Goal: Task Accomplishment & Management: Manage account settings

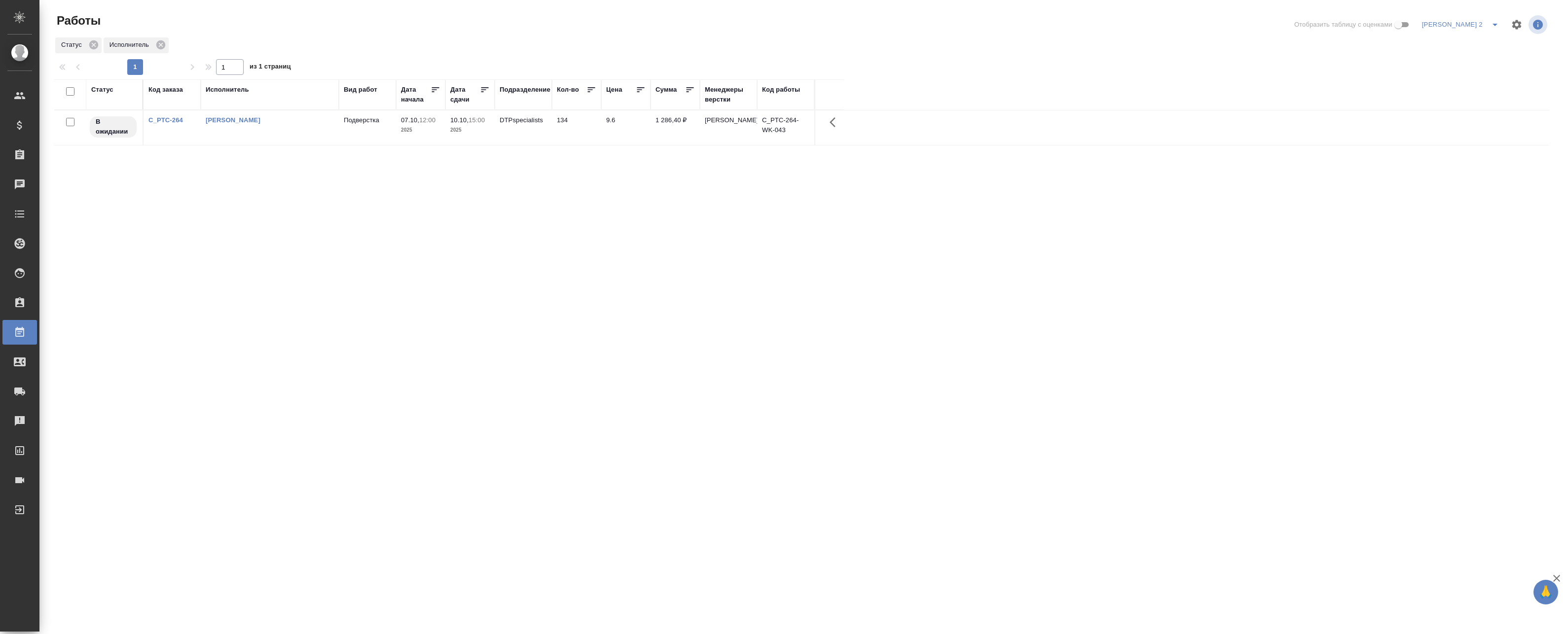
click at [169, 122] on link "C_PTC-264" at bounding box center [166, 120] width 35 height 8
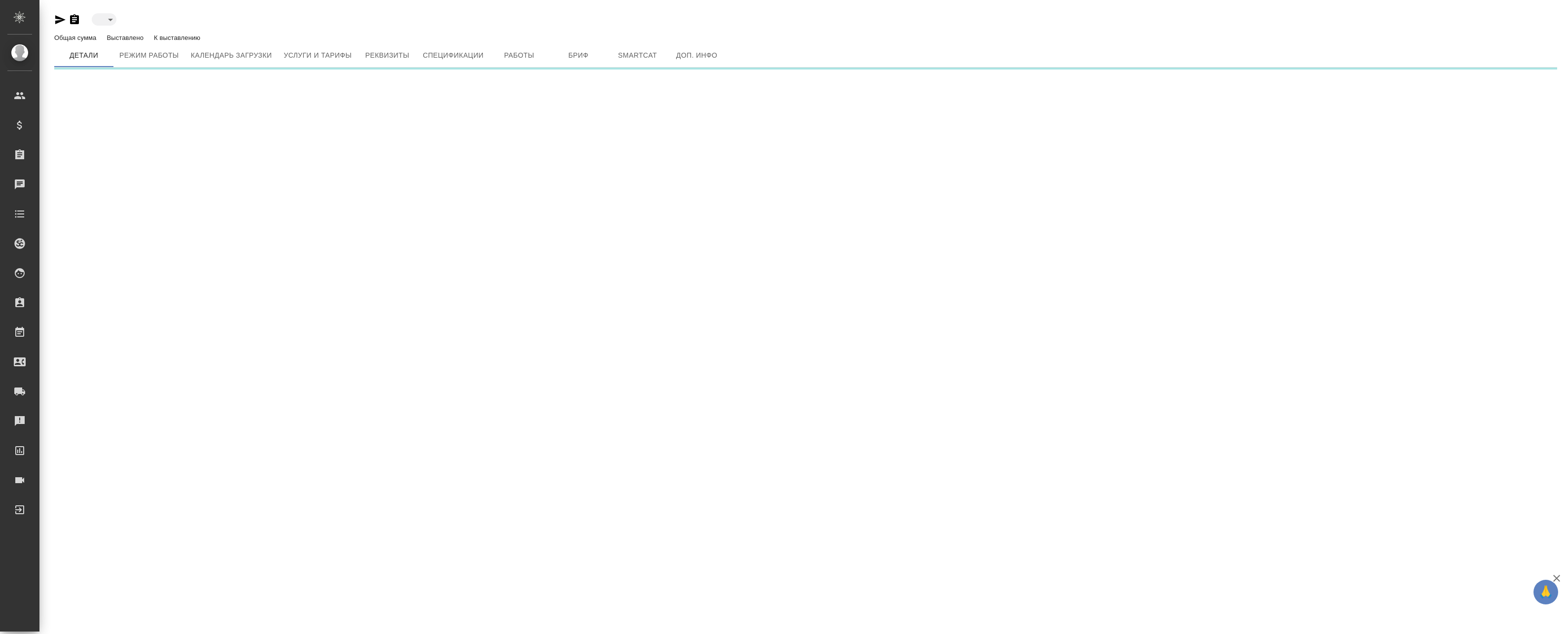
type input "active"
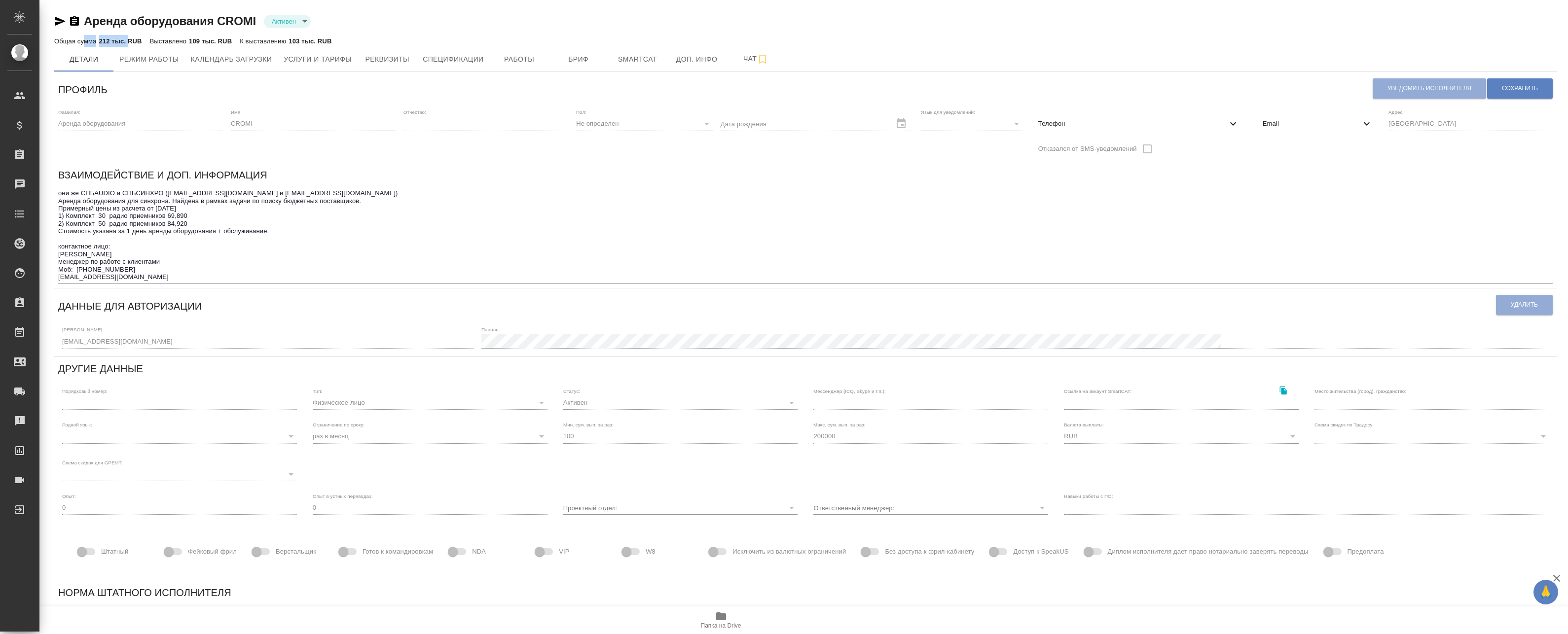
drag, startPoint x: 85, startPoint y: 40, endPoint x: 127, endPoint y: 42, distance: 42.0
click at [127, 42] on div "Общая сумма 212 тыс. RUB" at bounding box center [98, 41] width 88 height 12
drag, startPoint x: 127, startPoint y: 42, endPoint x: 198, endPoint y: 94, distance: 88.0
click at [198, 94] on div "Профиль" at bounding box center [715, 88] width 1314 height 25
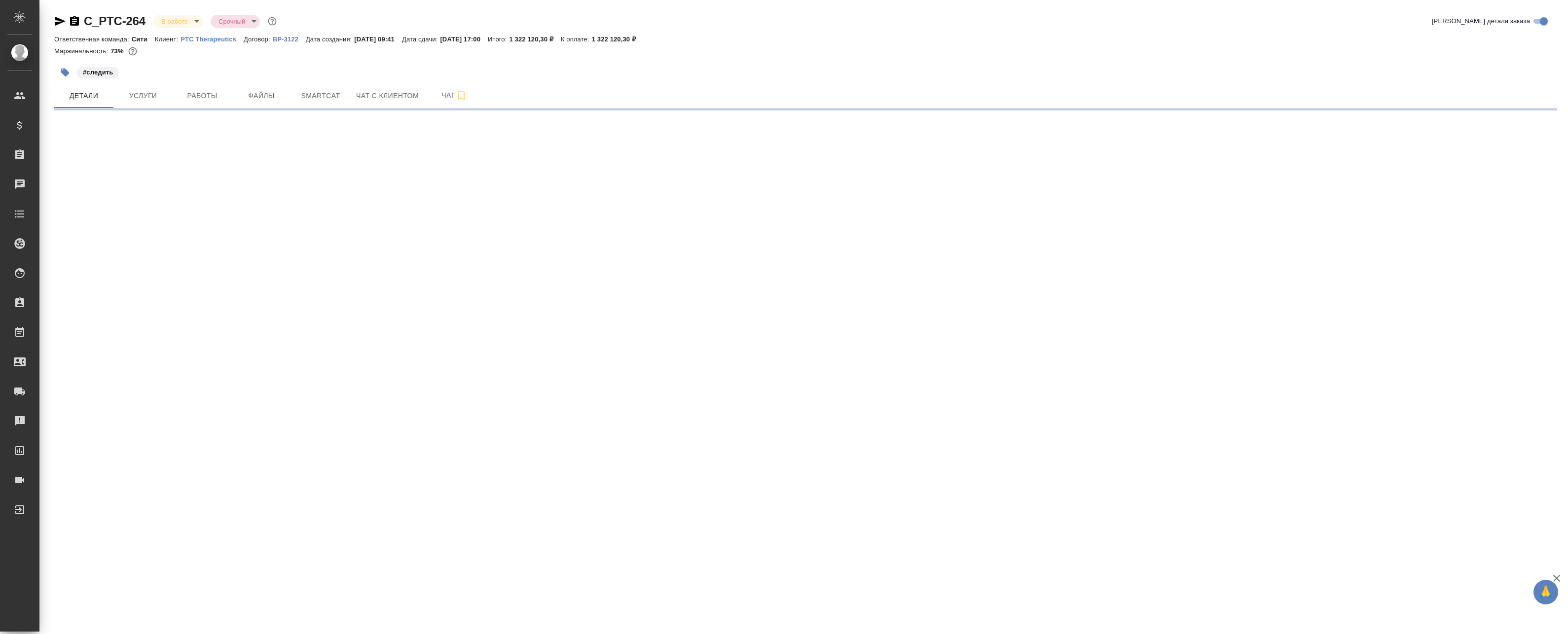
select select "RU"
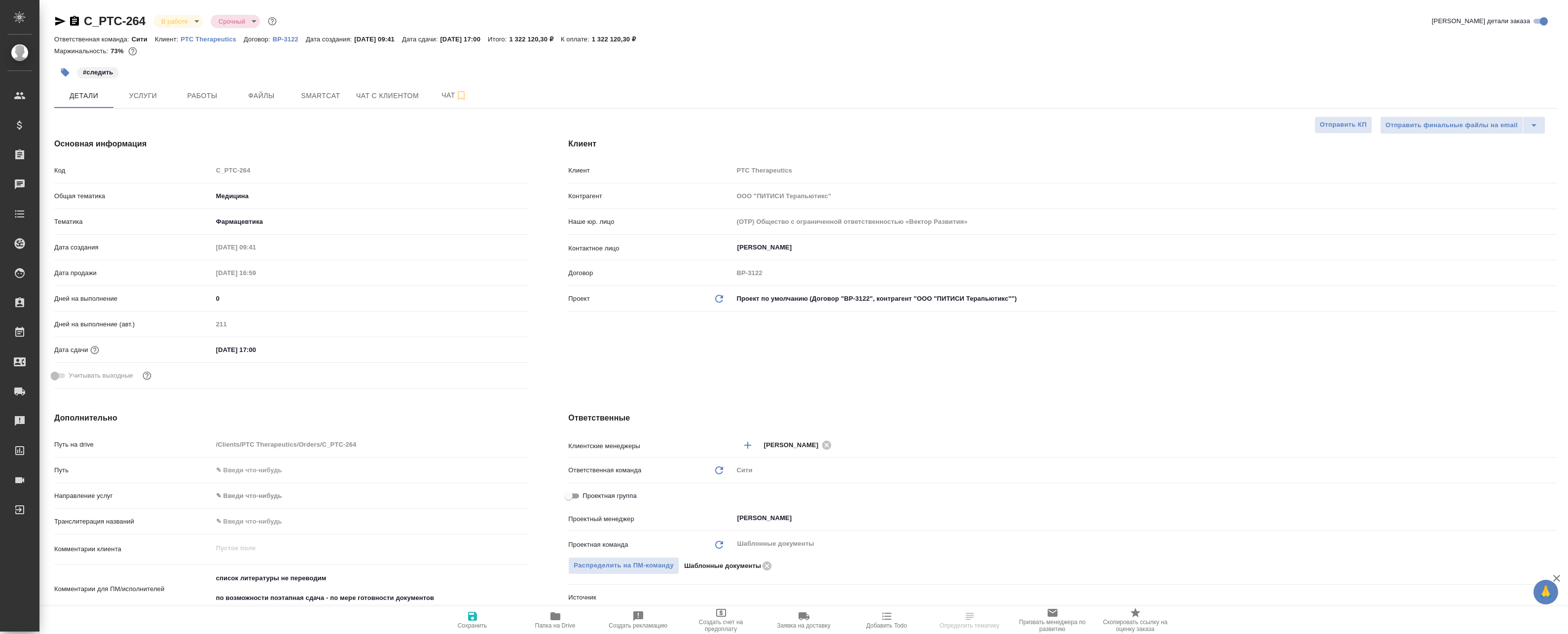
type textarea "x"
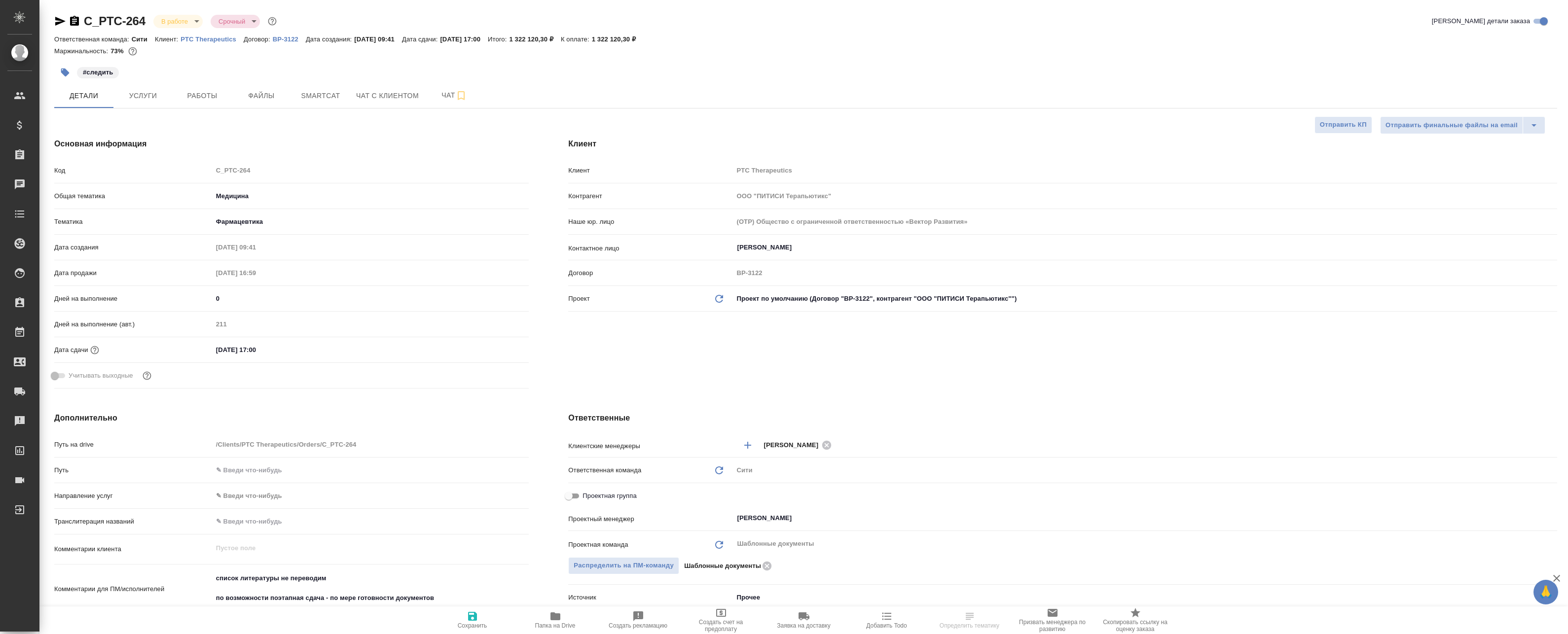
type textarea "x"
click at [197, 39] on p "PTC Therapeutics" at bounding box center [212, 39] width 63 height 8
type textarea "x"
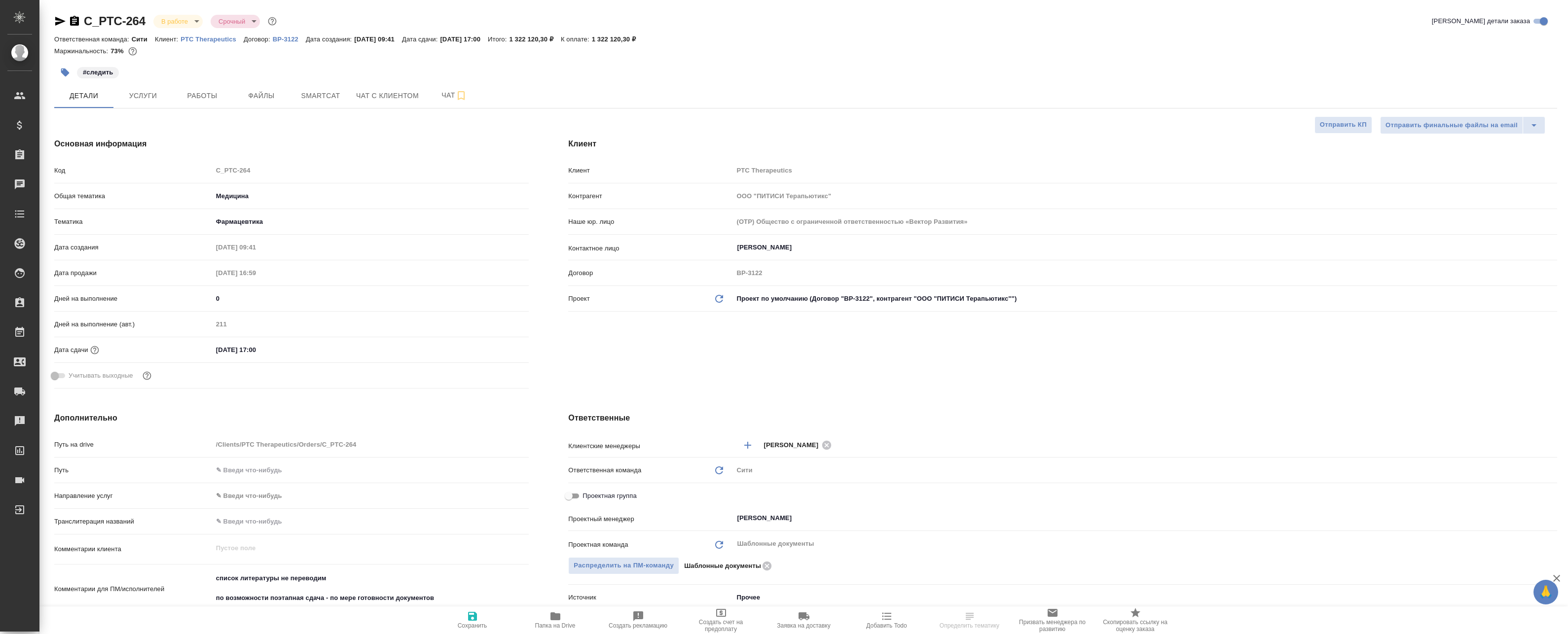
type textarea "x"
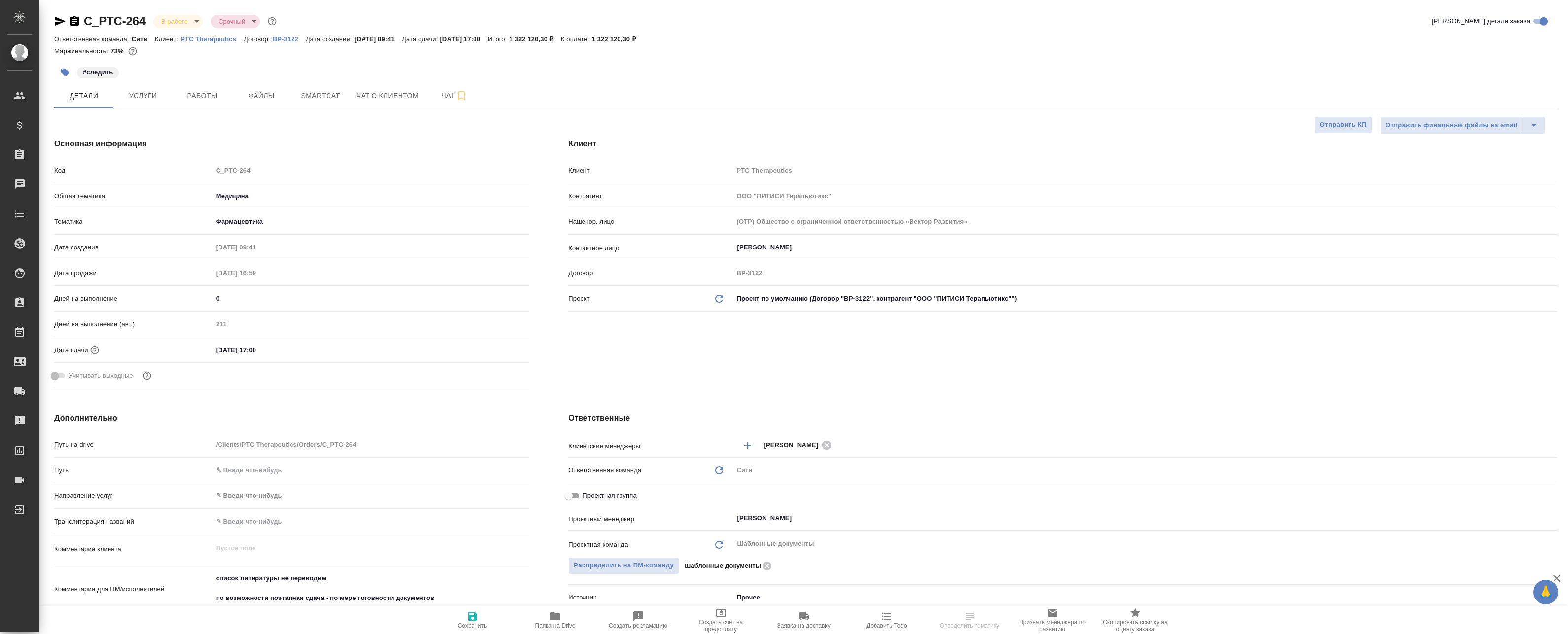
type textarea "x"
click at [197, 97] on span "Работы" at bounding box center [202, 96] width 48 height 12
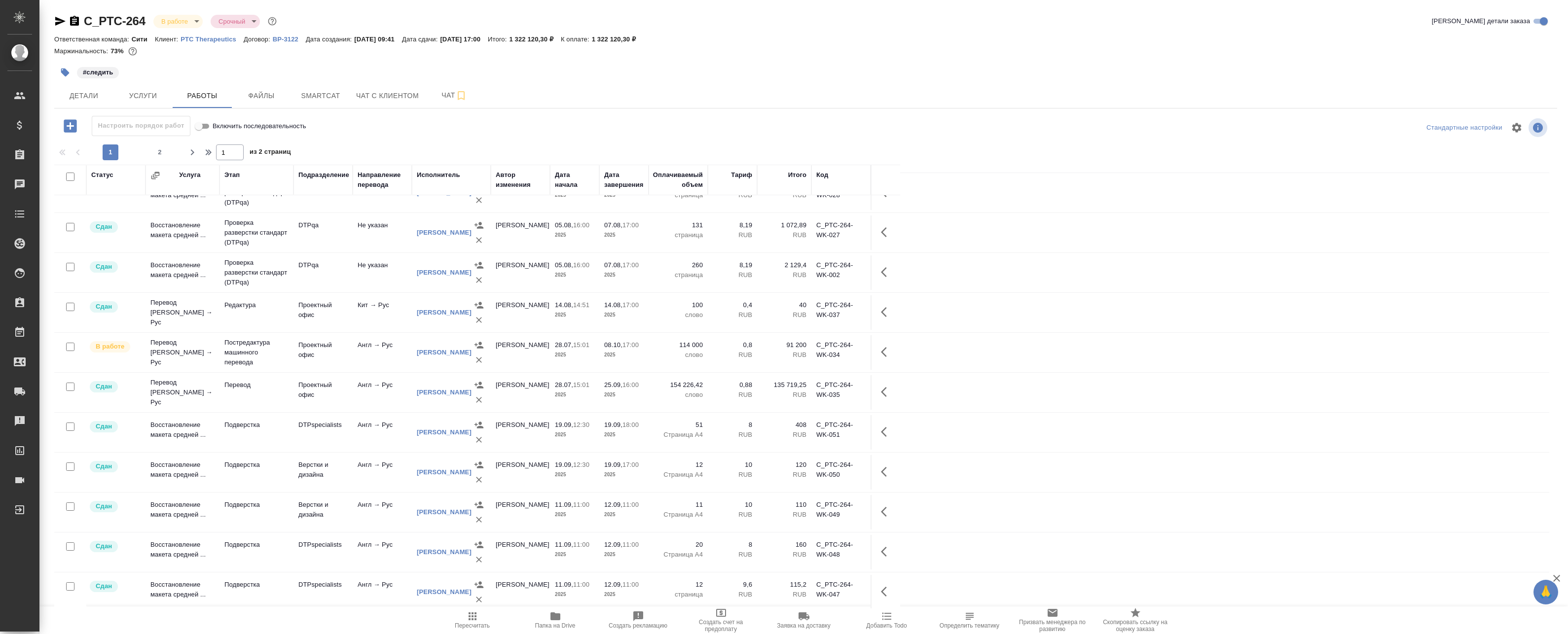
scroll to position [586, 0]
click at [150, 151] on div "1 2" at bounding box center [135, 152] width 99 height 16
click at [154, 150] on span "2" at bounding box center [159, 152] width 16 height 10
type input "2"
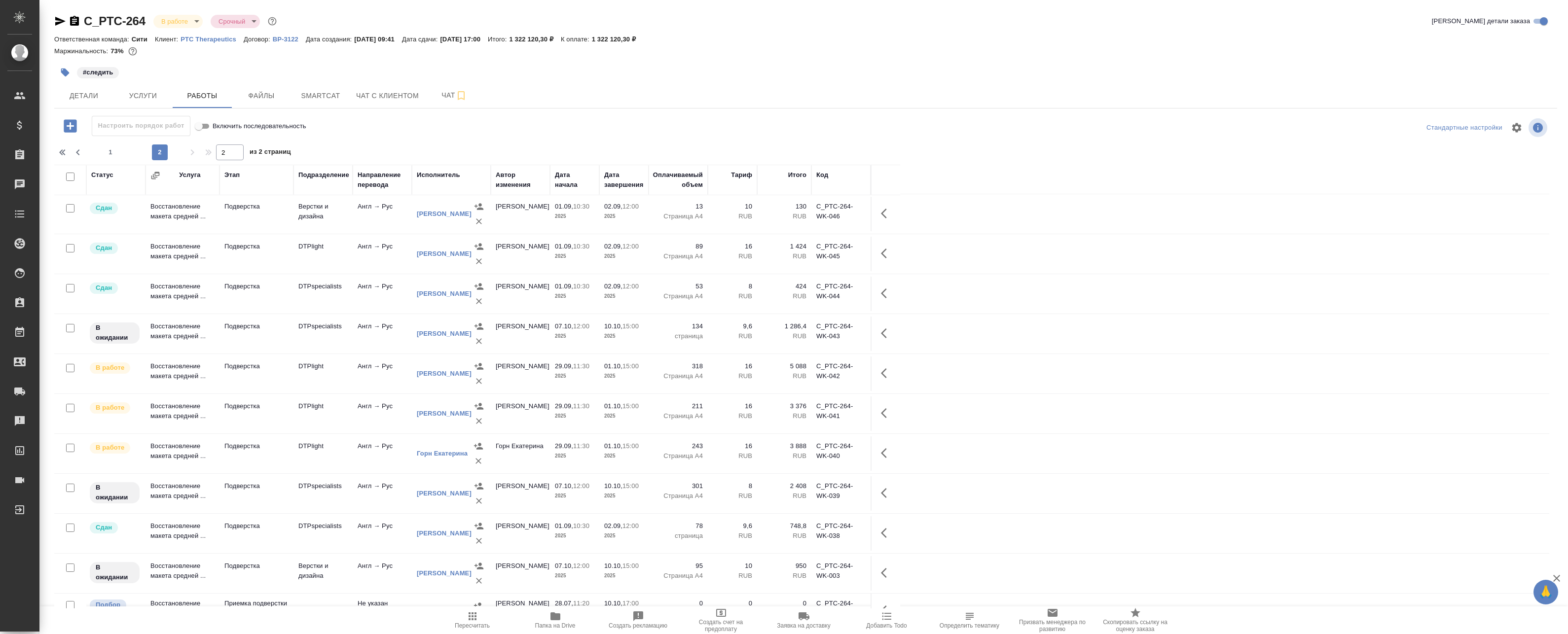
scroll to position [0, 0]
click at [323, 91] on span "Smartcat" at bounding box center [320, 96] width 48 height 12
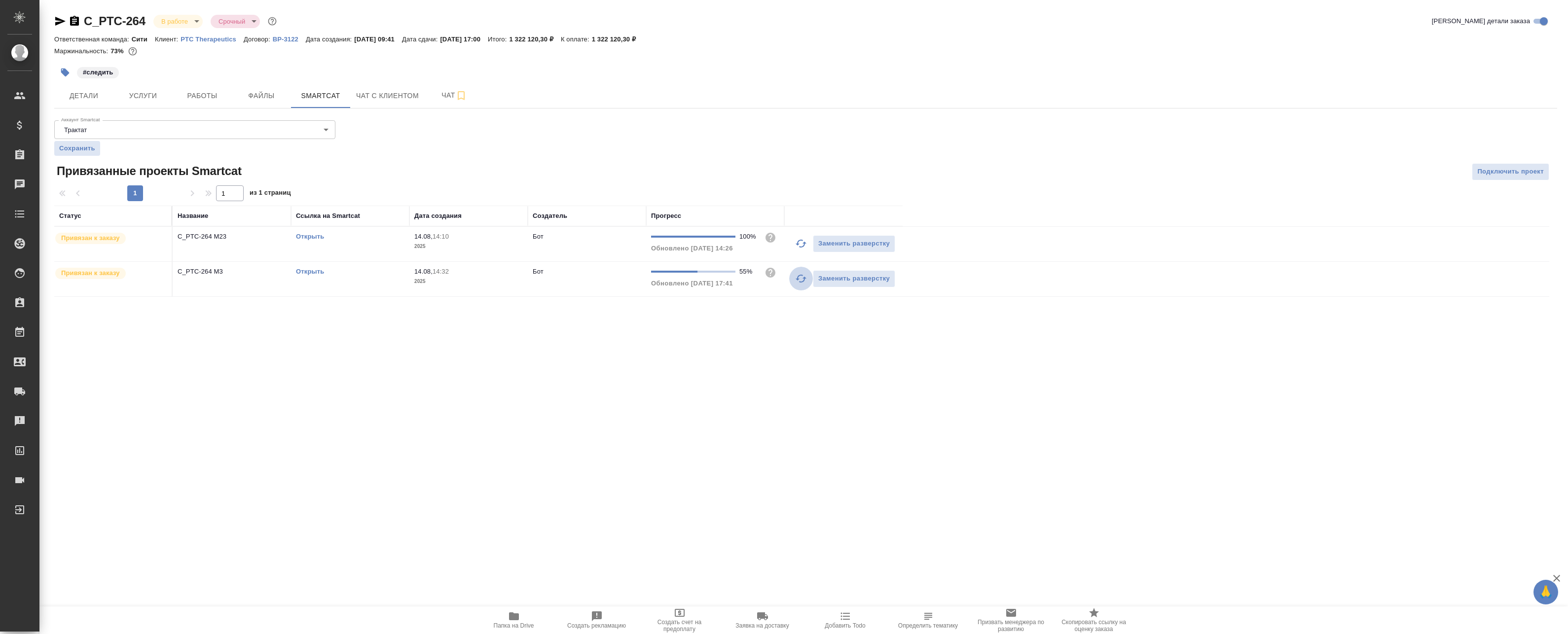
click at [798, 279] on icon "button" at bounding box center [801, 279] width 11 height 8
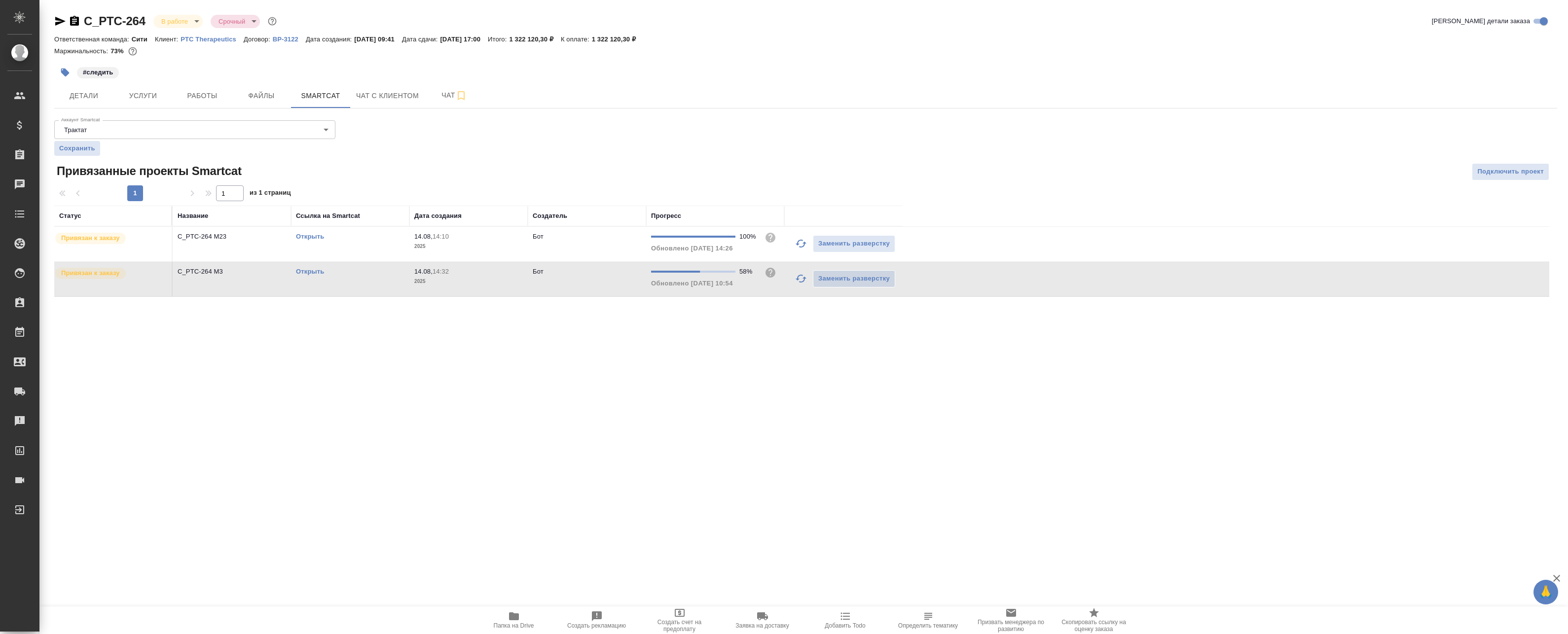
click at [318, 269] on link "Открыть" at bounding box center [310, 272] width 28 height 8
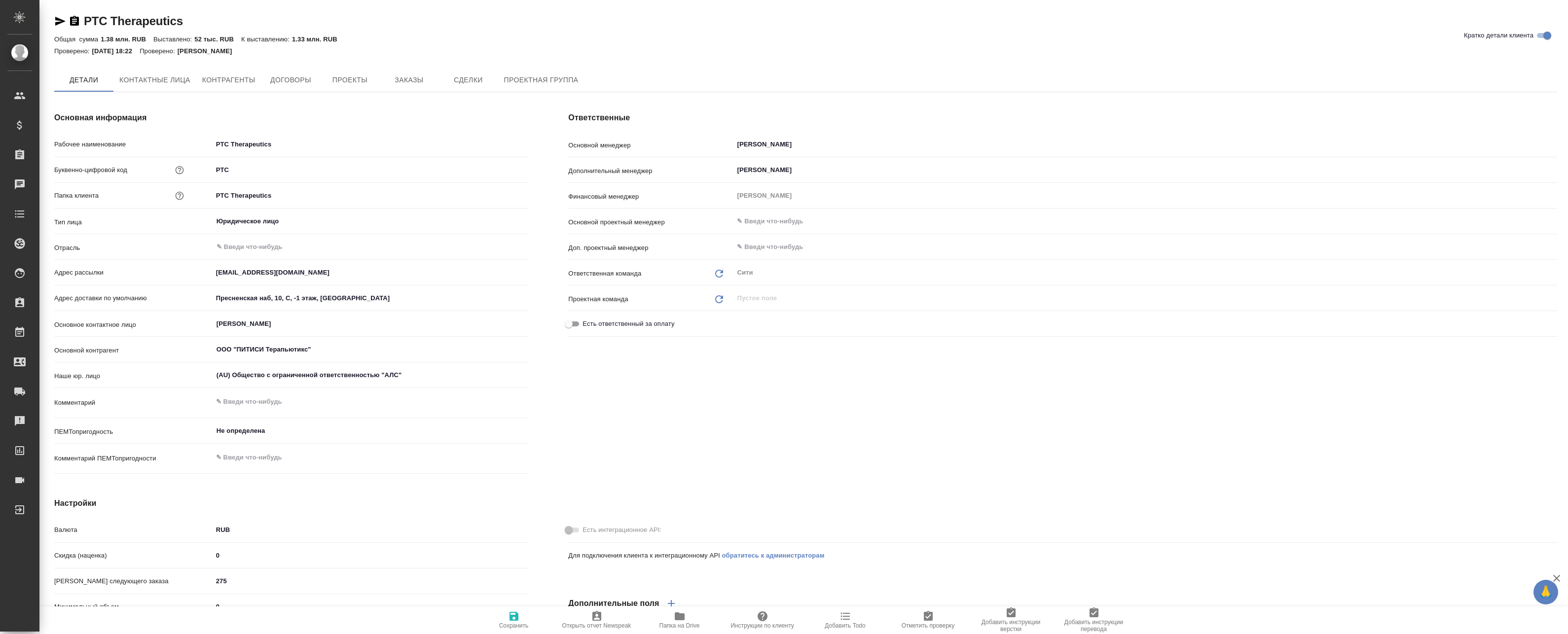
type textarea "x"
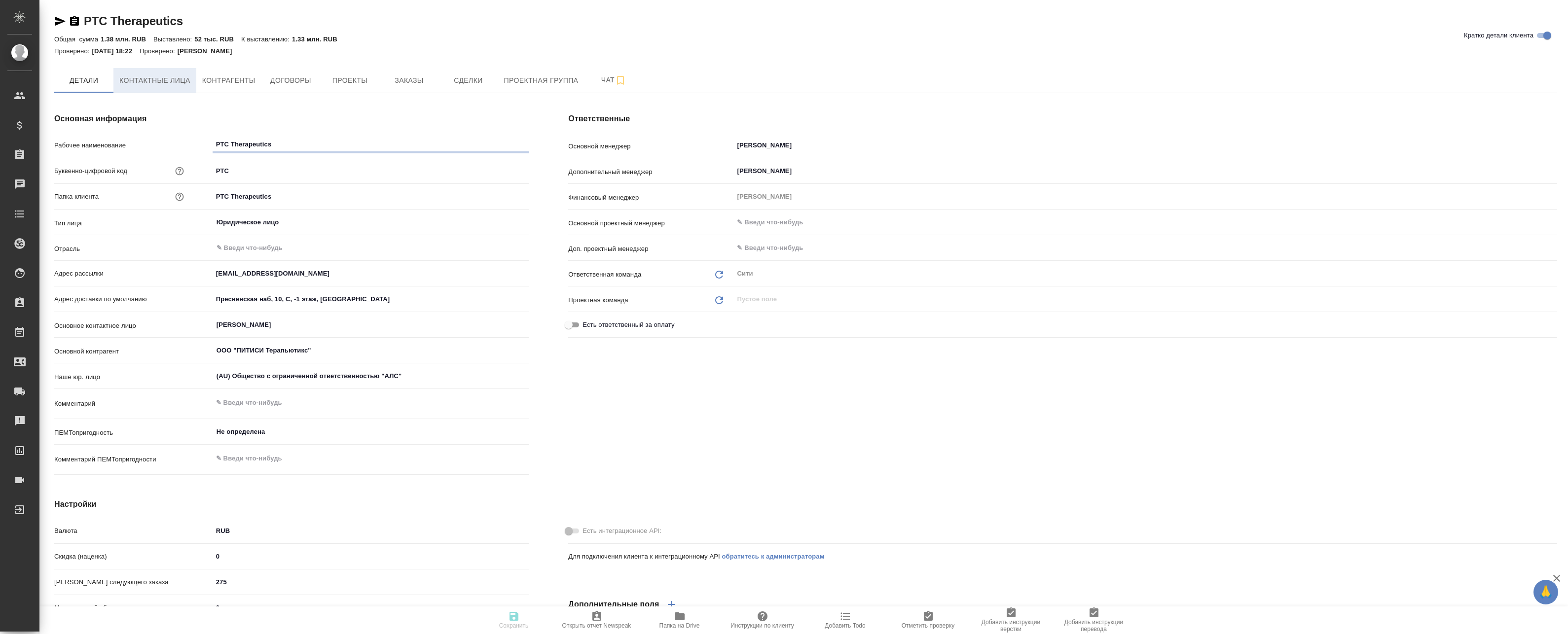
type textarea "x"
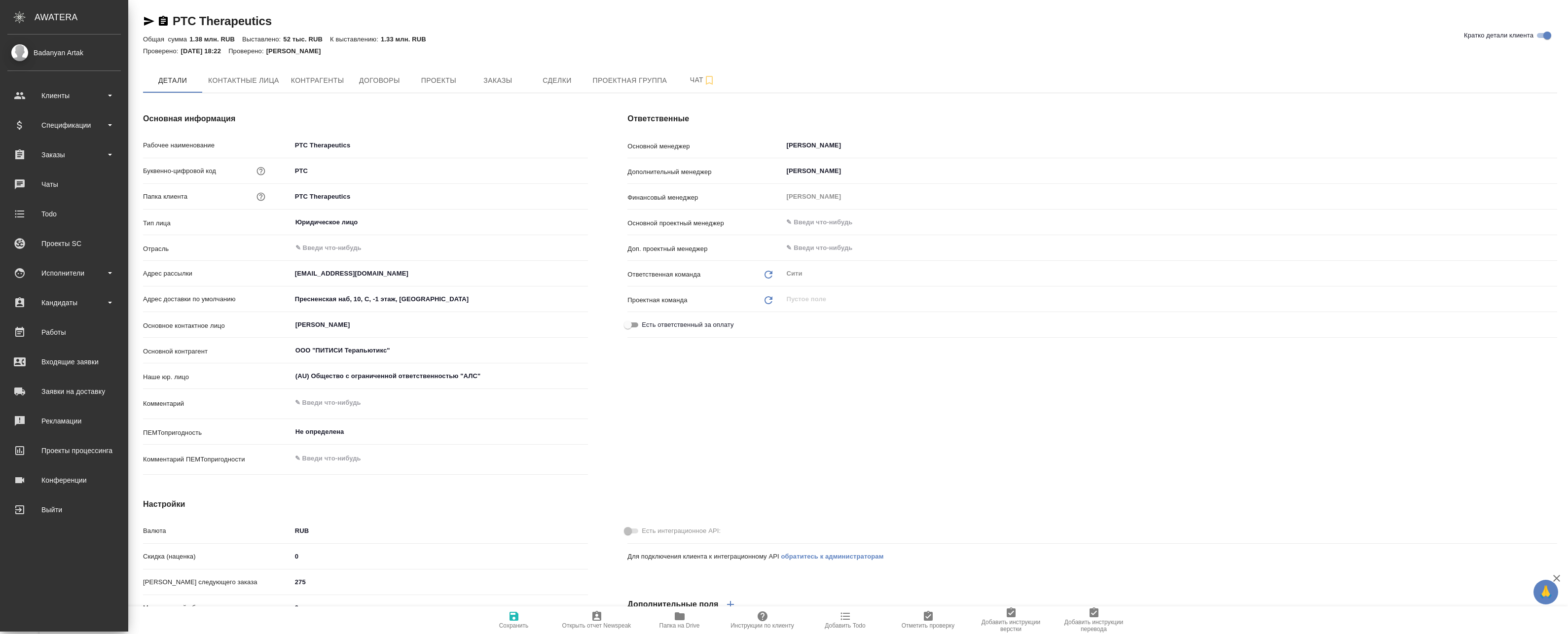
type textarea "x"
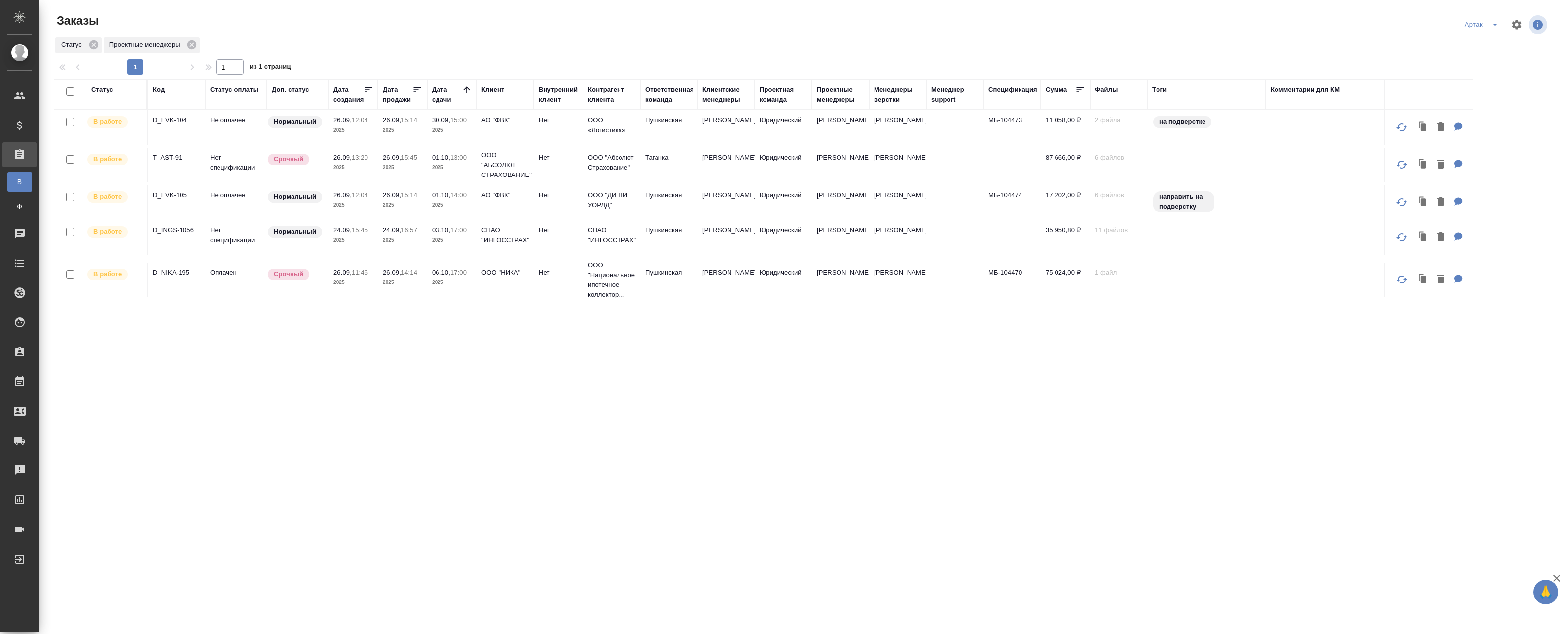
click at [254, 124] on td "Не оплачен" at bounding box center [236, 128] width 62 height 35
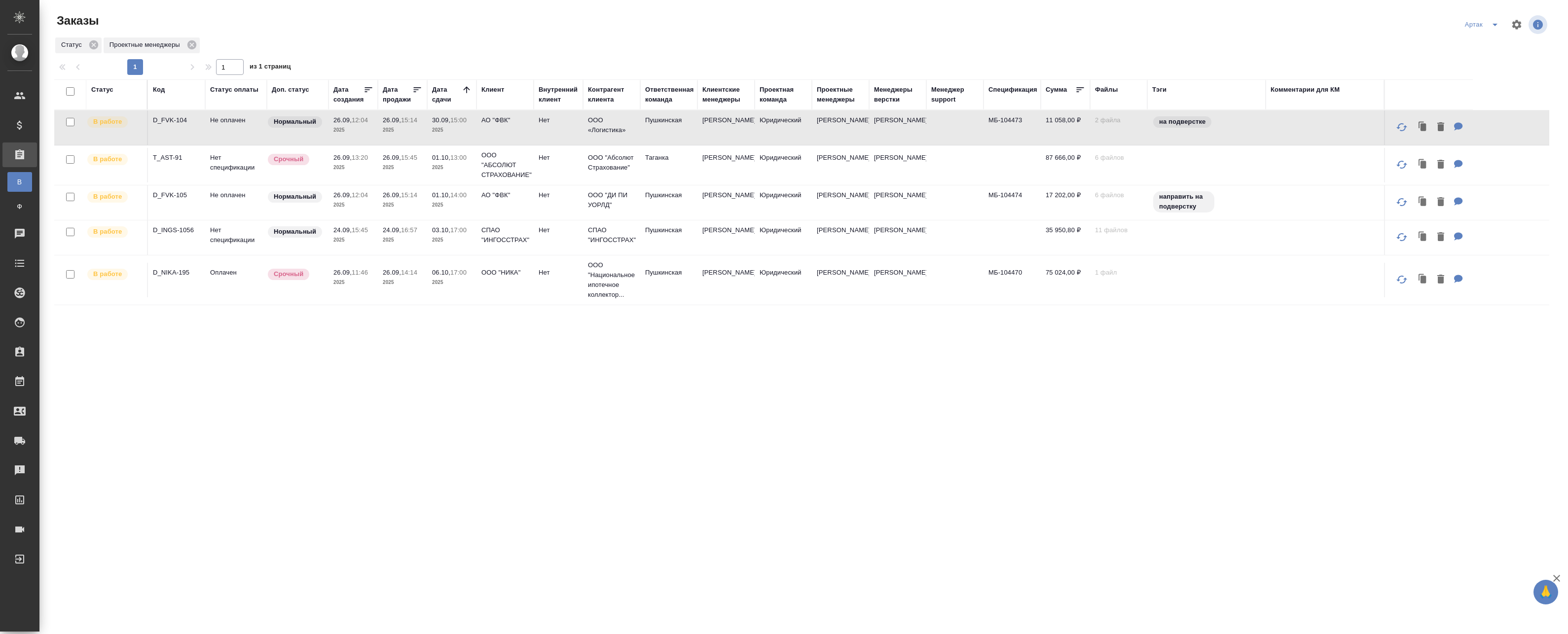
click at [343, 208] on p "2025" at bounding box center [353, 205] width 39 height 10
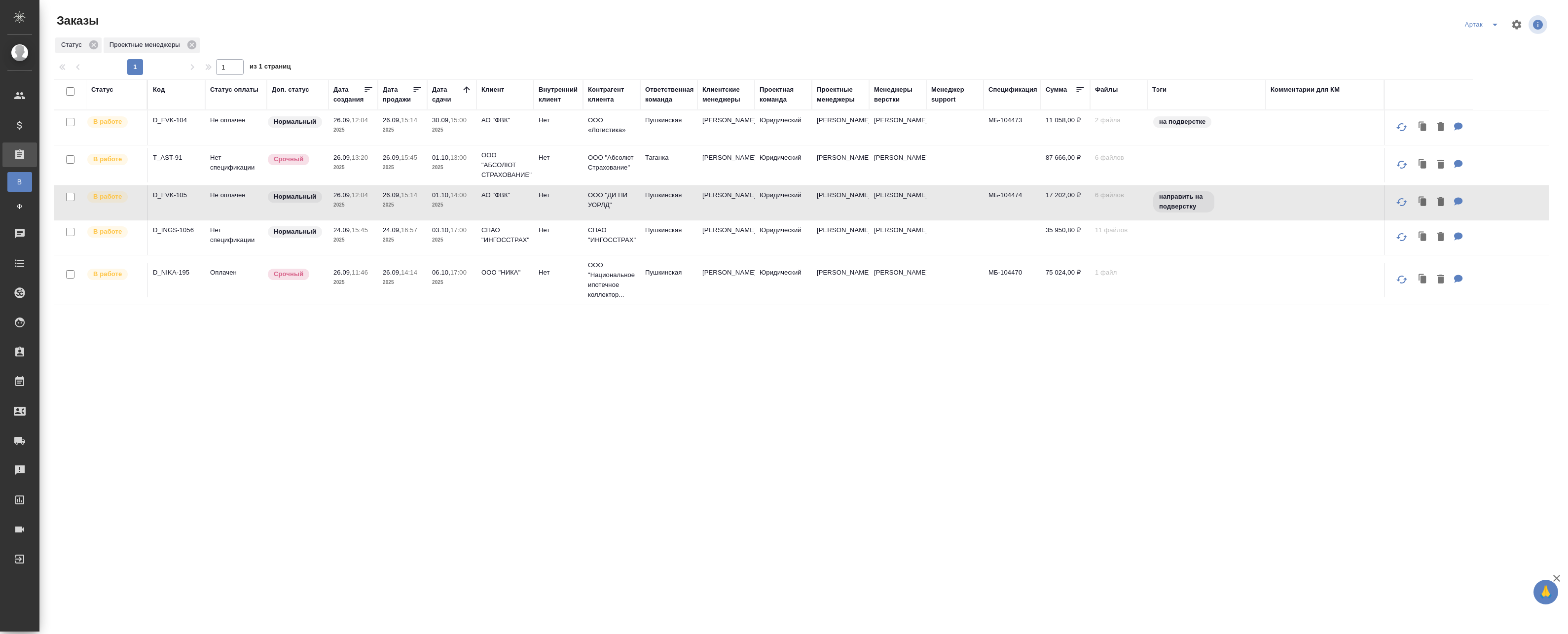
click at [355, 203] on p "2025" at bounding box center [353, 205] width 39 height 10
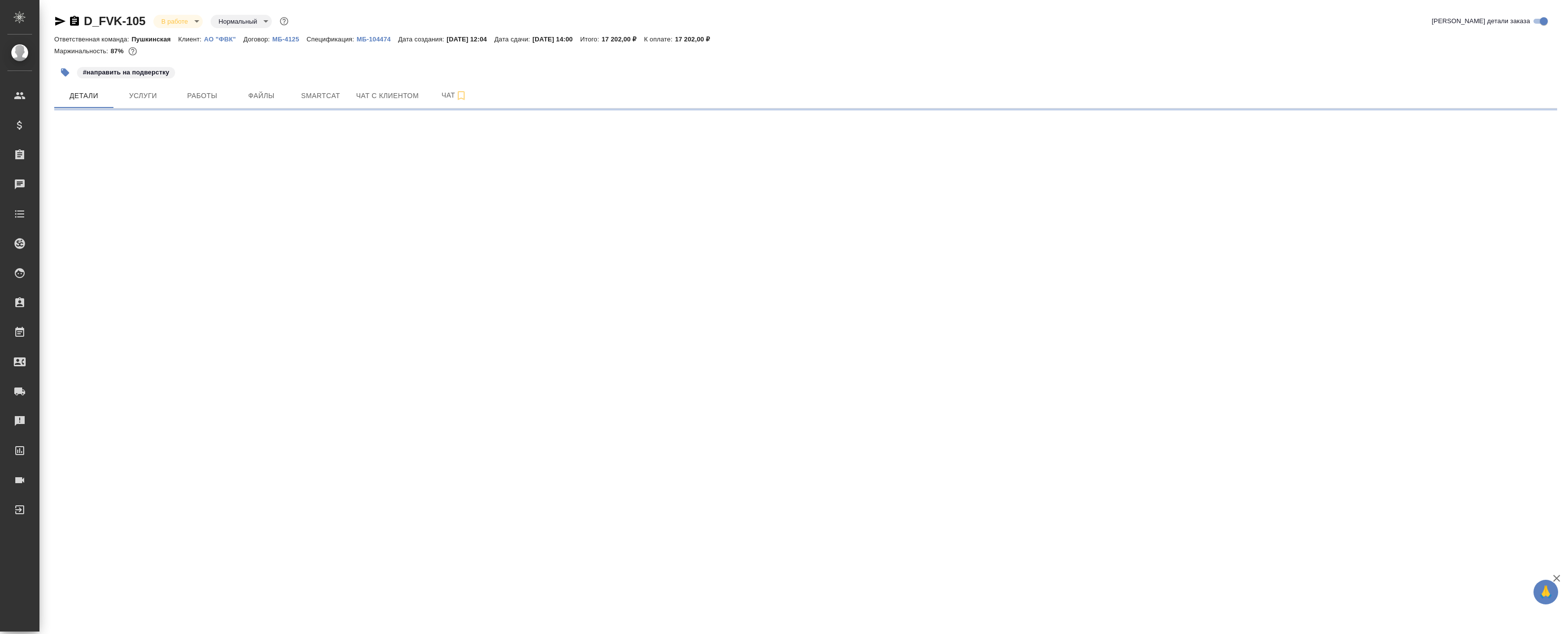
select select "RU"
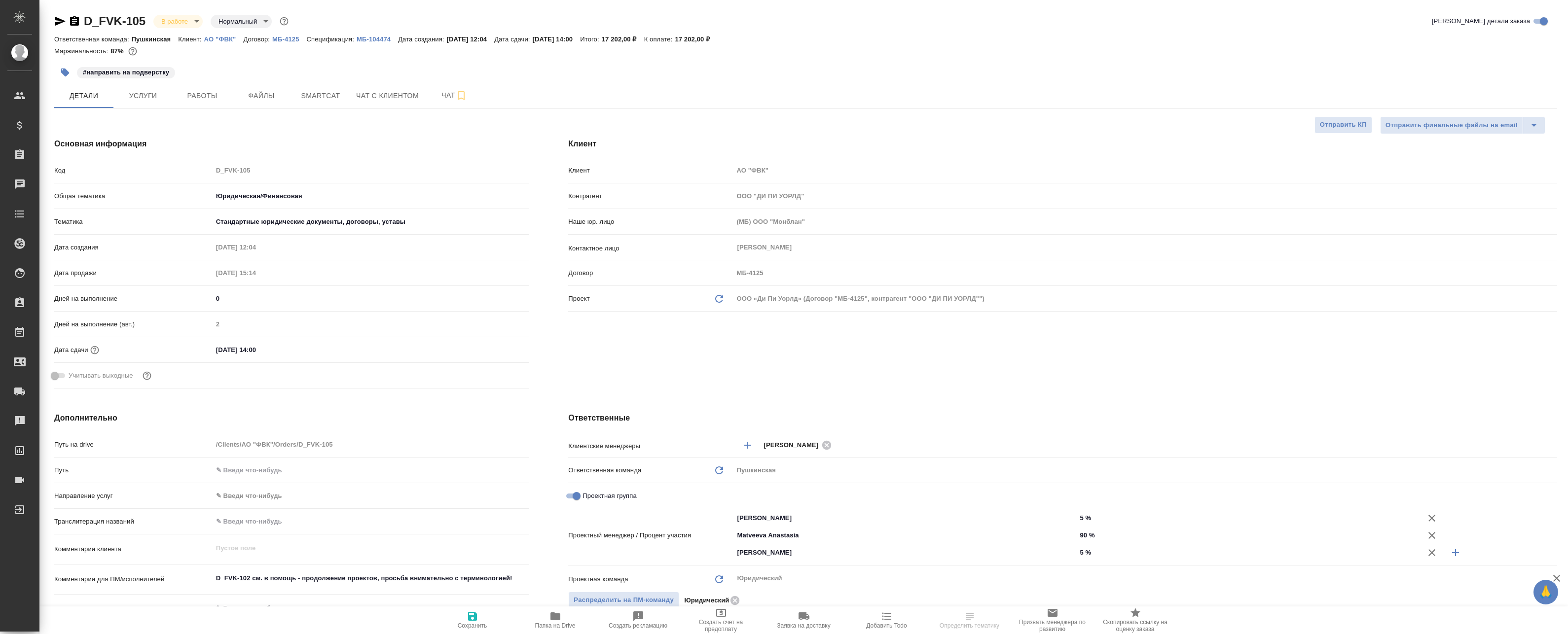
type textarea "x"
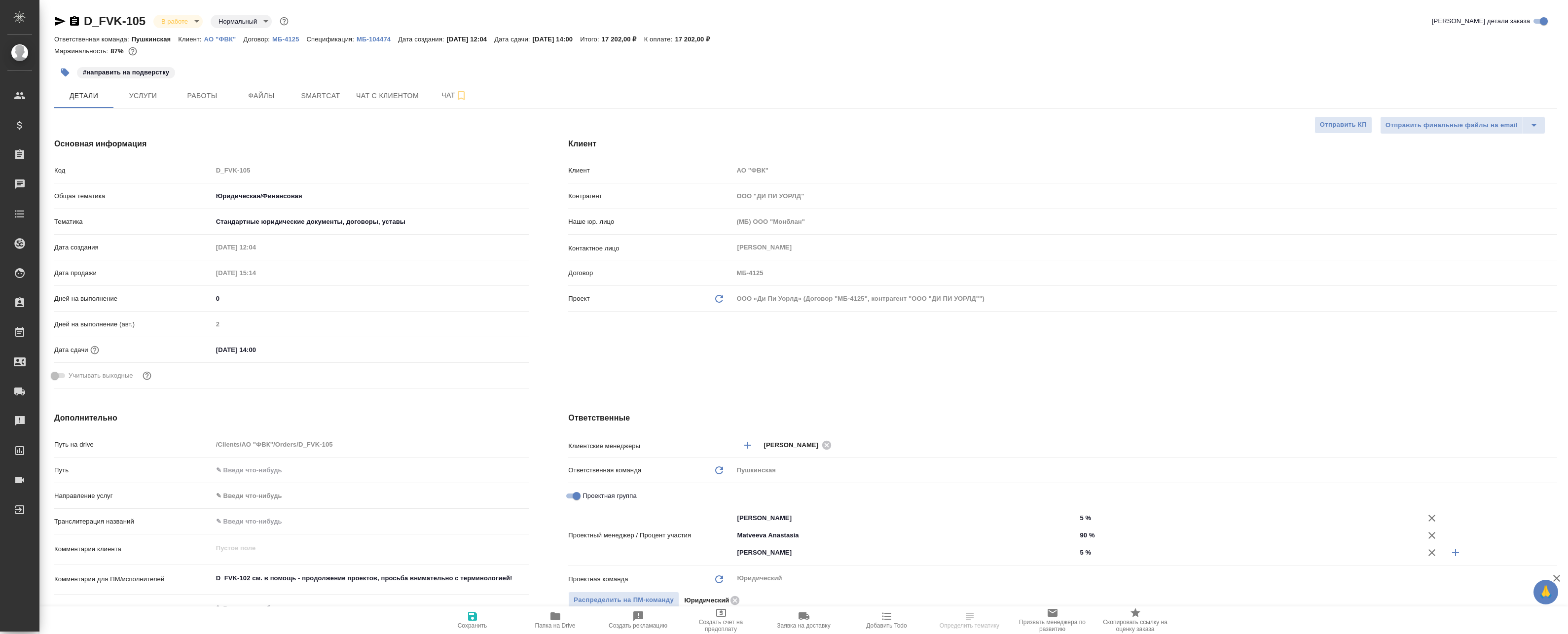
type textarea "x"
click at [211, 90] on span "Работы" at bounding box center [202, 96] width 48 height 12
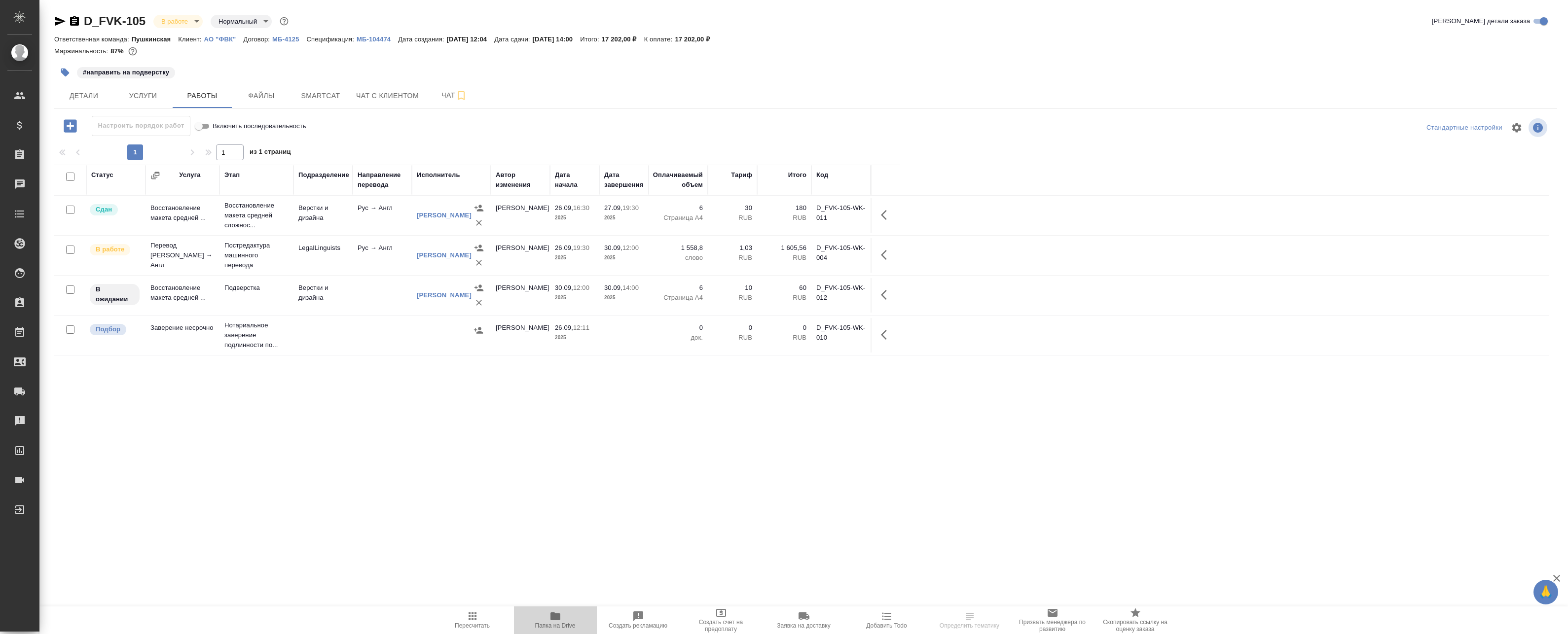
click at [565, 617] on span "Папка на Drive" at bounding box center [555, 619] width 71 height 19
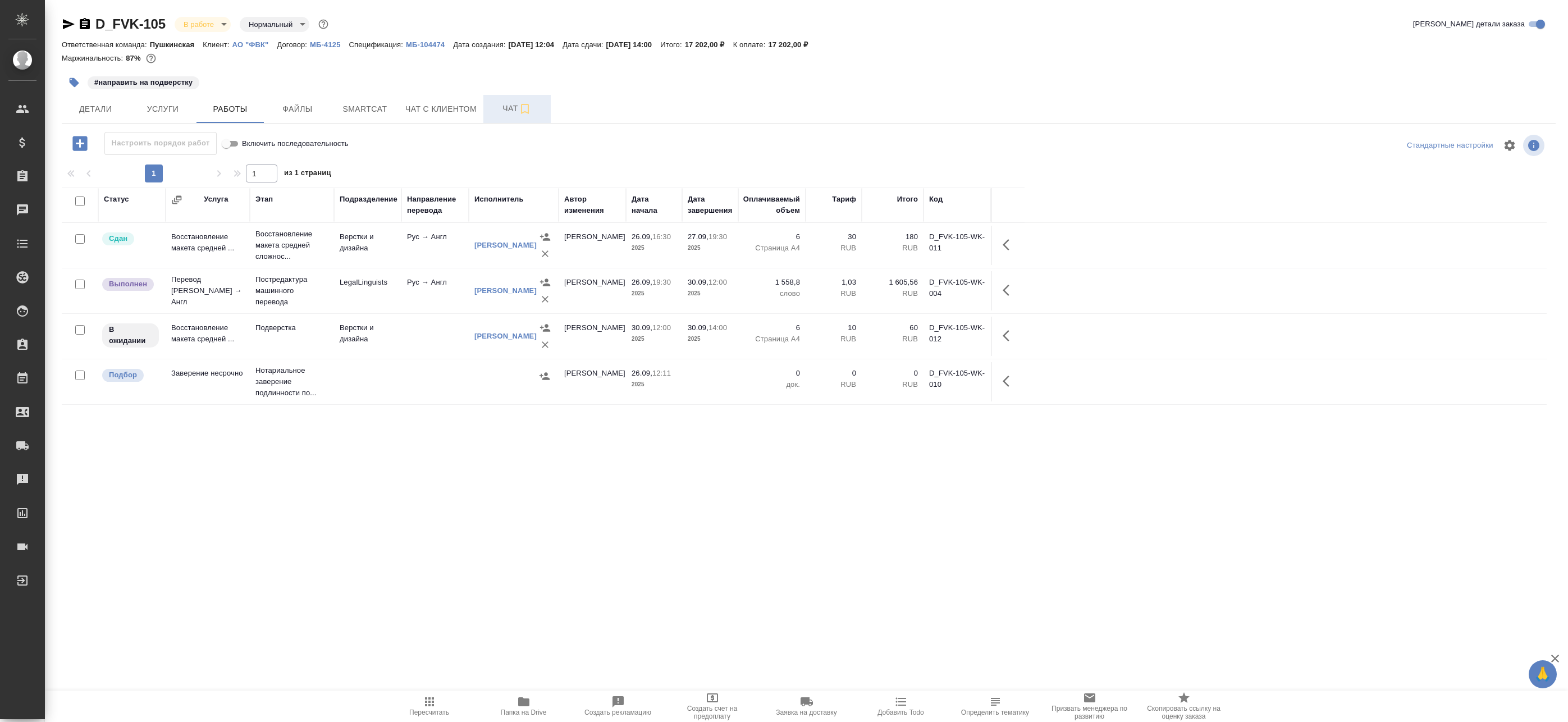
click at [525, 109] on icon "button" at bounding box center [525, 109] width 14 height 14
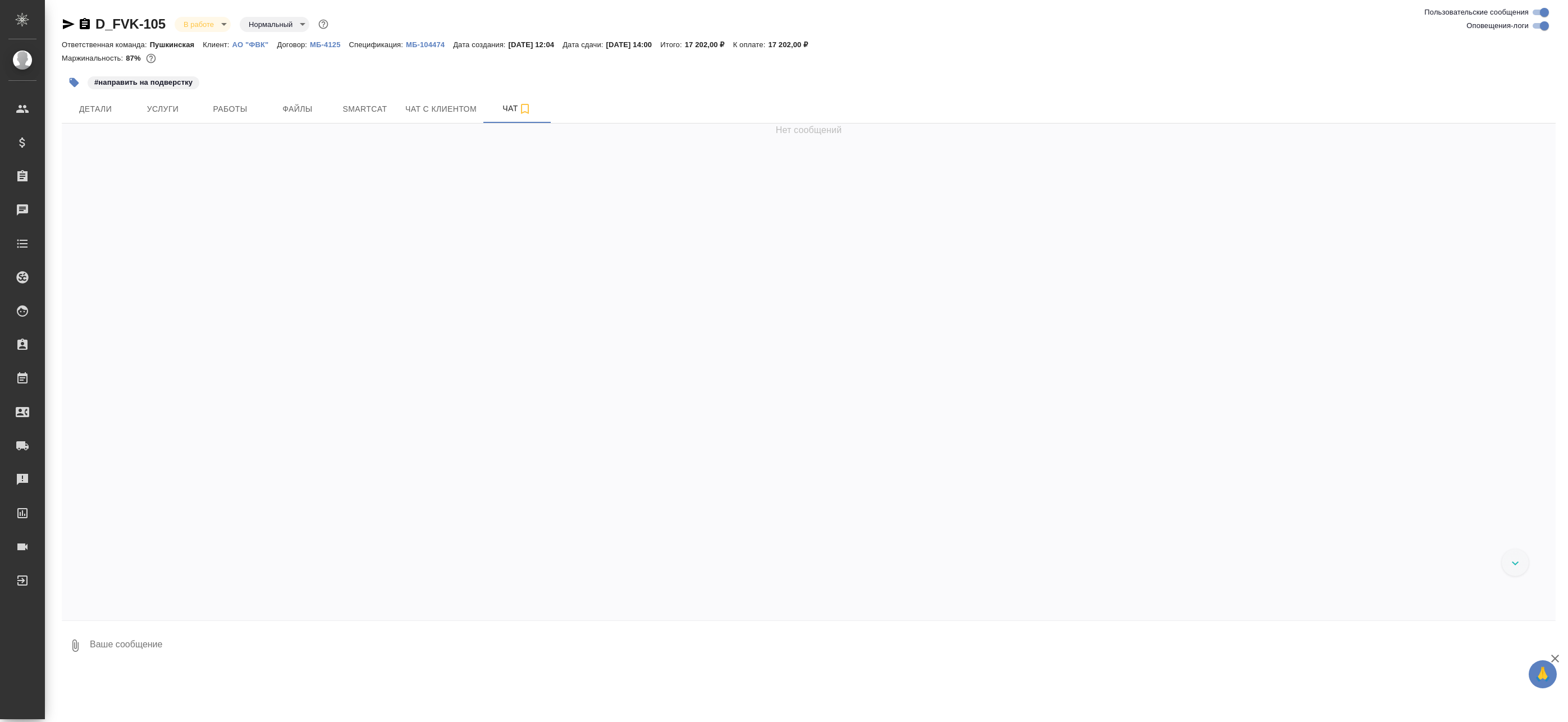
scroll to position [2946, 0]
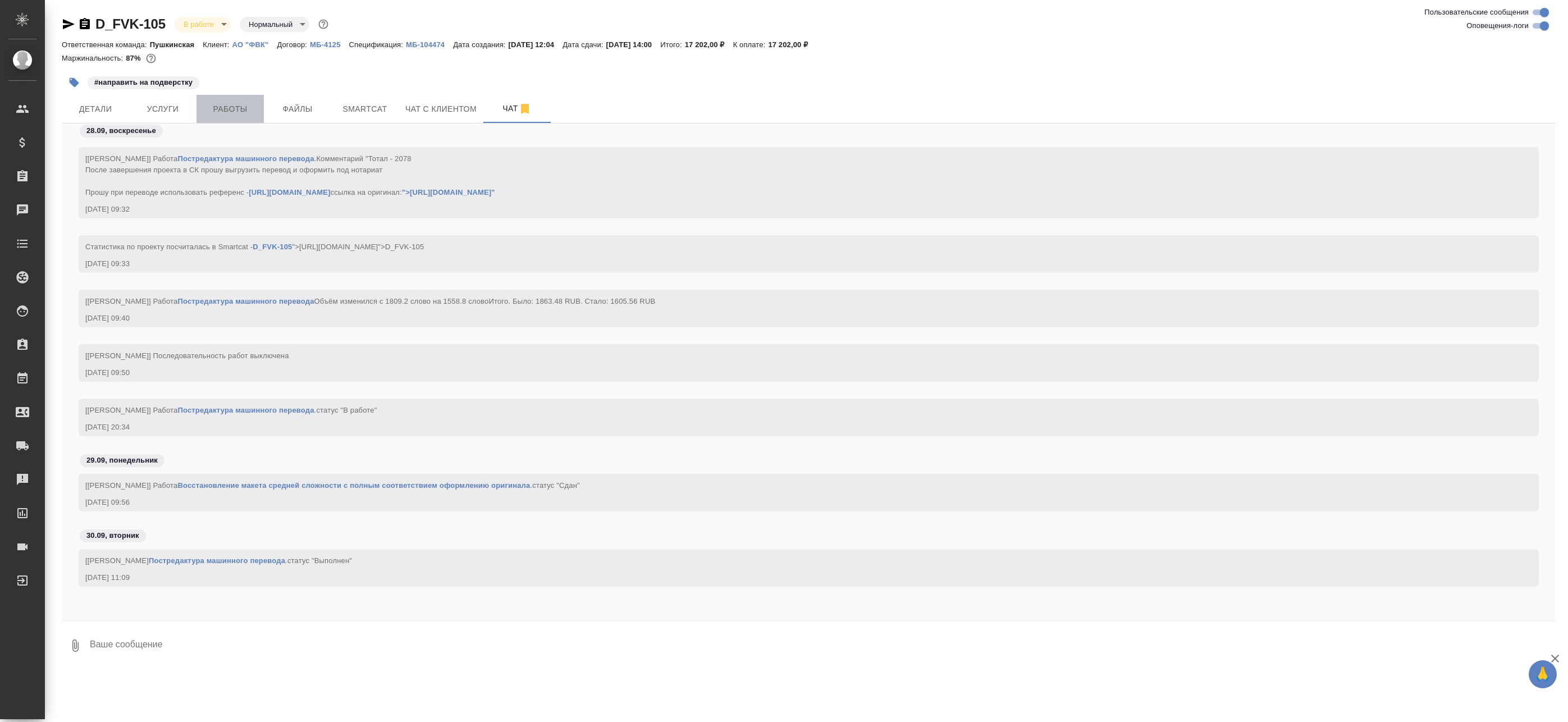
click at [232, 102] on span "Работы" at bounding box center [230, 109] width 54 height 14
